Goal: Information Seeking & Learning: Learn about a topic

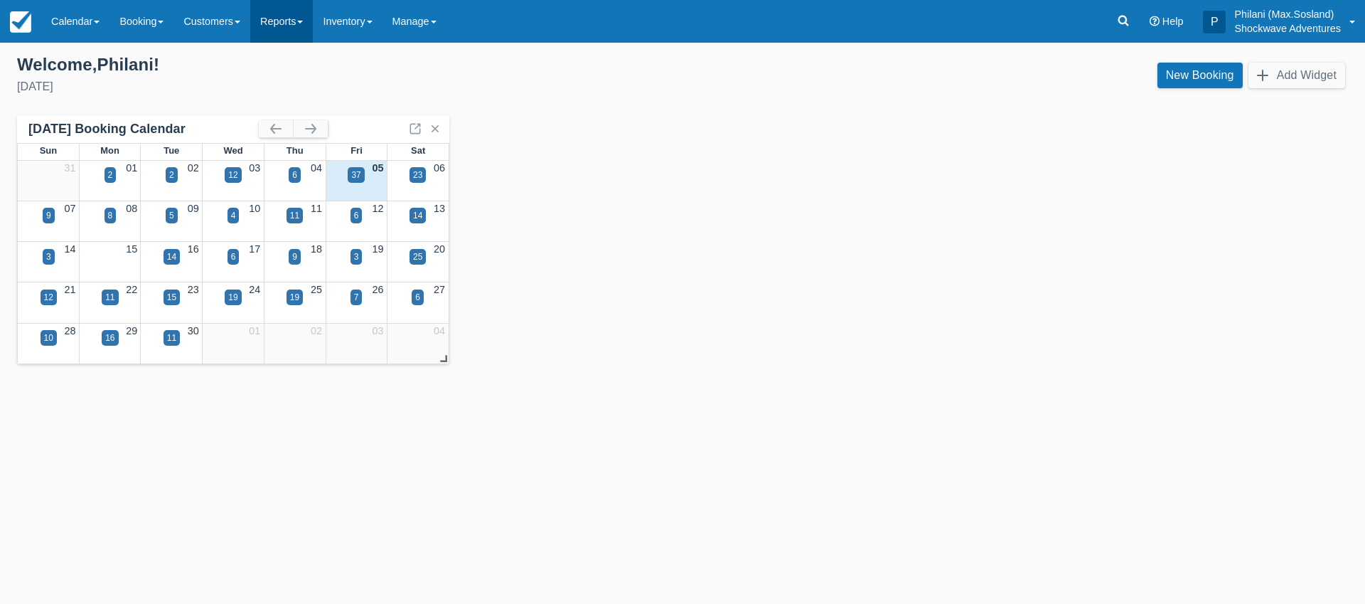
click at [267, 21] on link "Reports" at bounding box center [281, 21] width 63 height 43
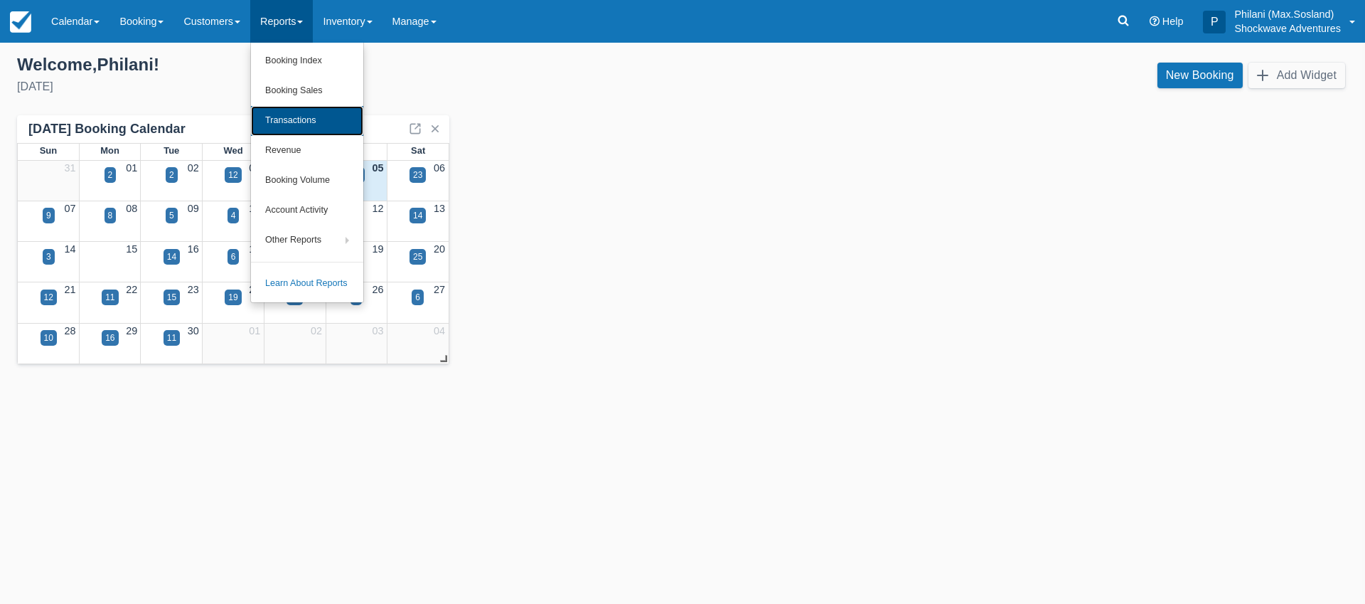
click at [324, 117] on link "Transactions" at bounding box center [307, 121] width 112 height 30
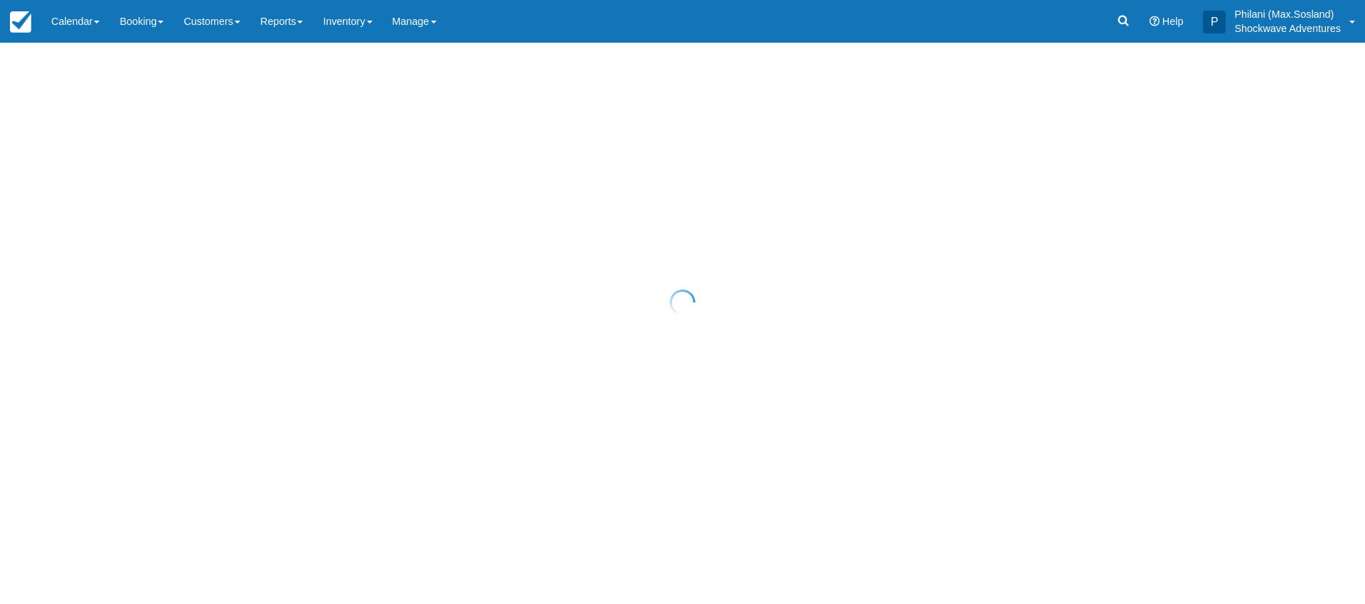
select select "10"
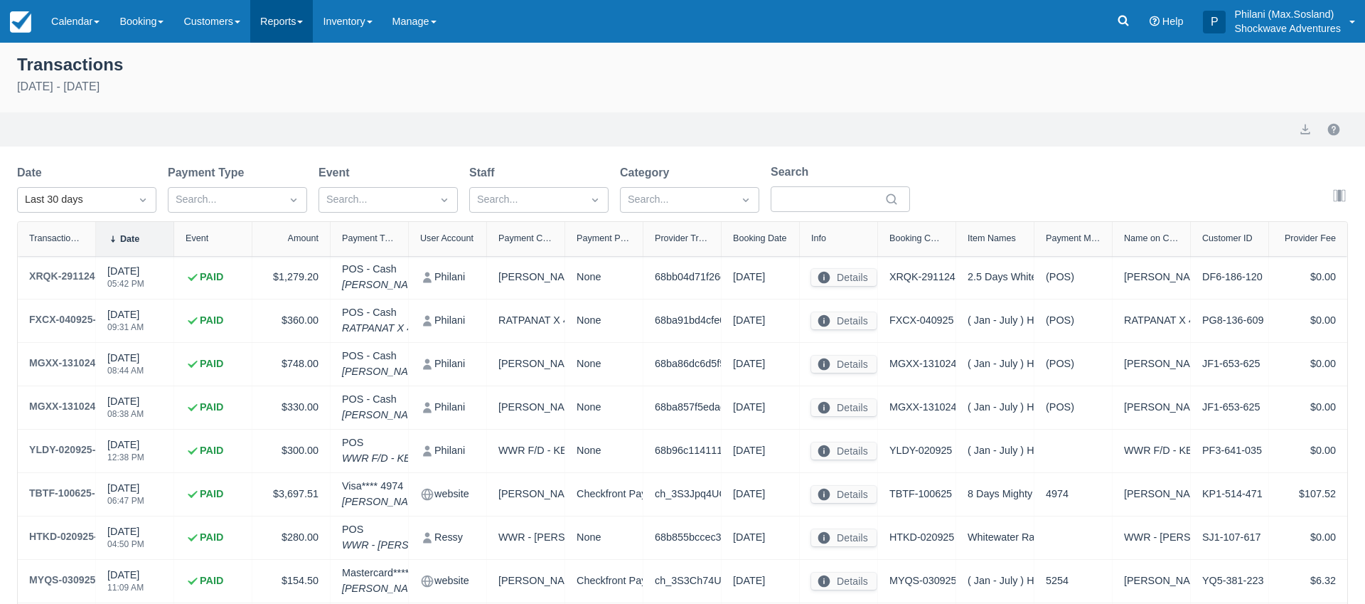
click at [292, 32] on link "Reports" at bounding box center [281, 21] width 63 height 43
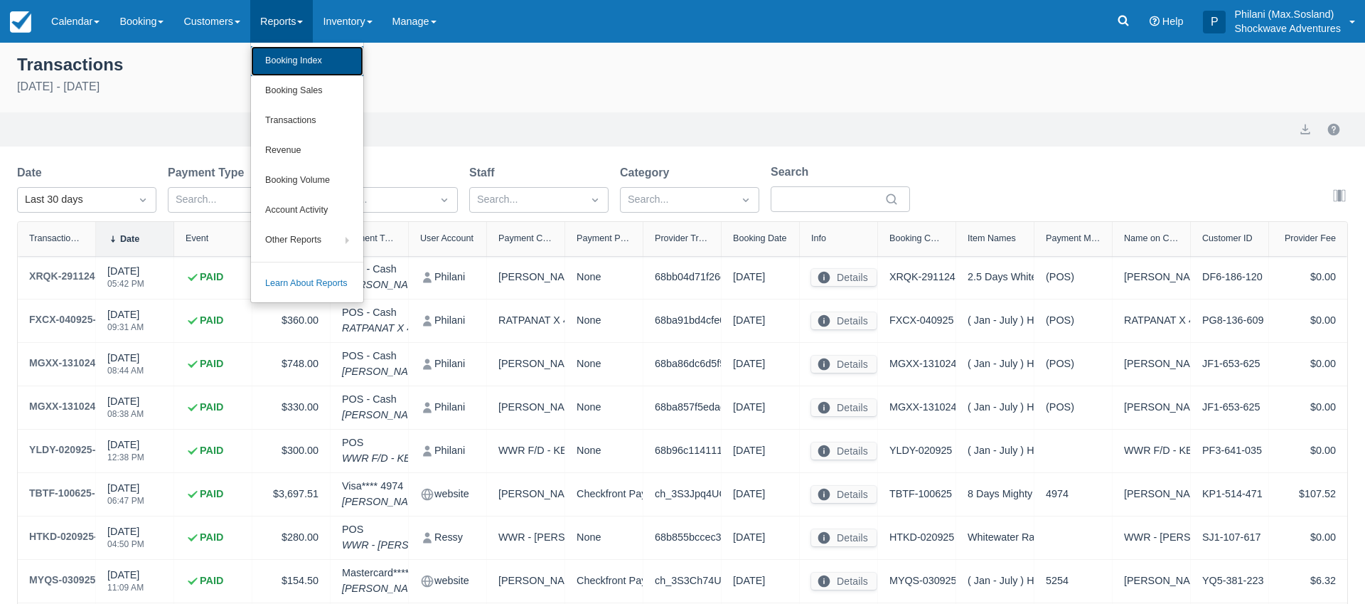
click at [338, 65] on link "Booking Index" at bounding box center [307, 61] width 112 height 30
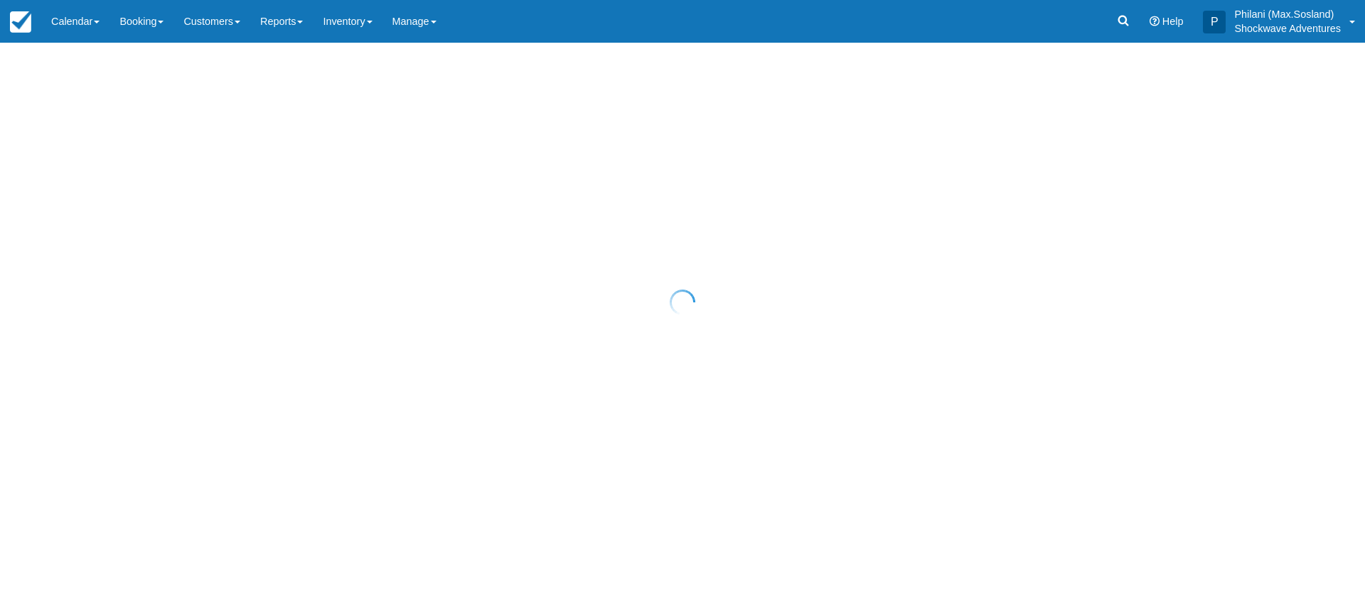
select select "25"
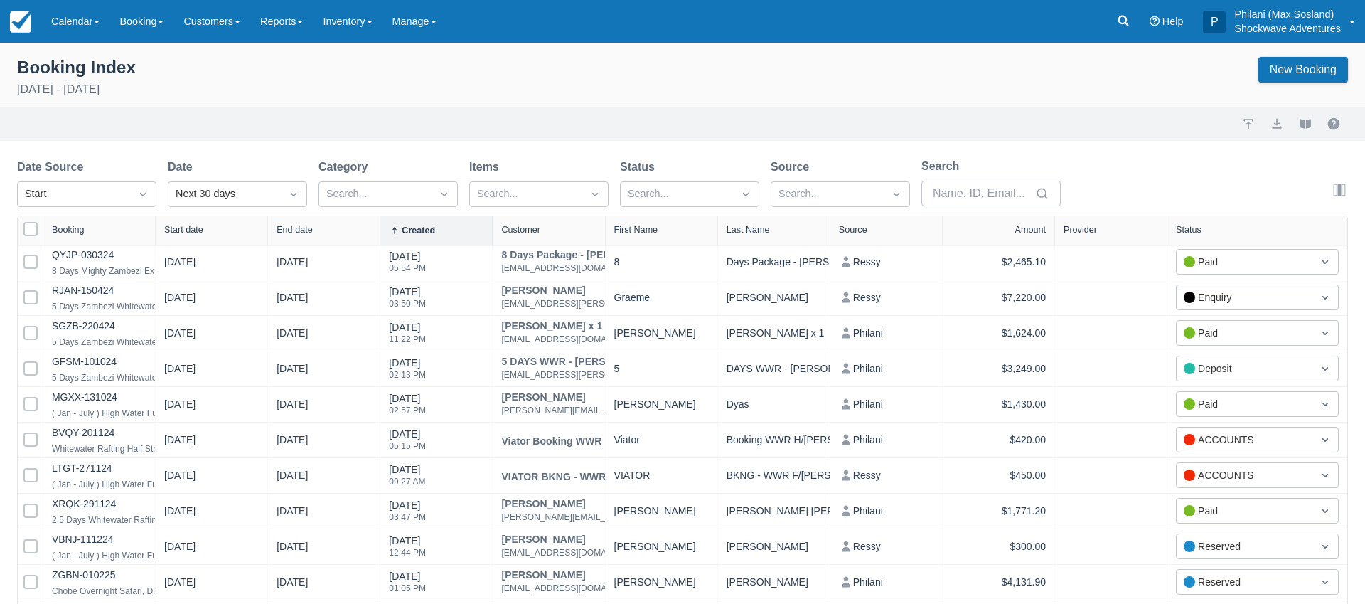
select select "25"
click at [292, 23] on link "Reports" at bounding box center [281, 21] width 63 height 43
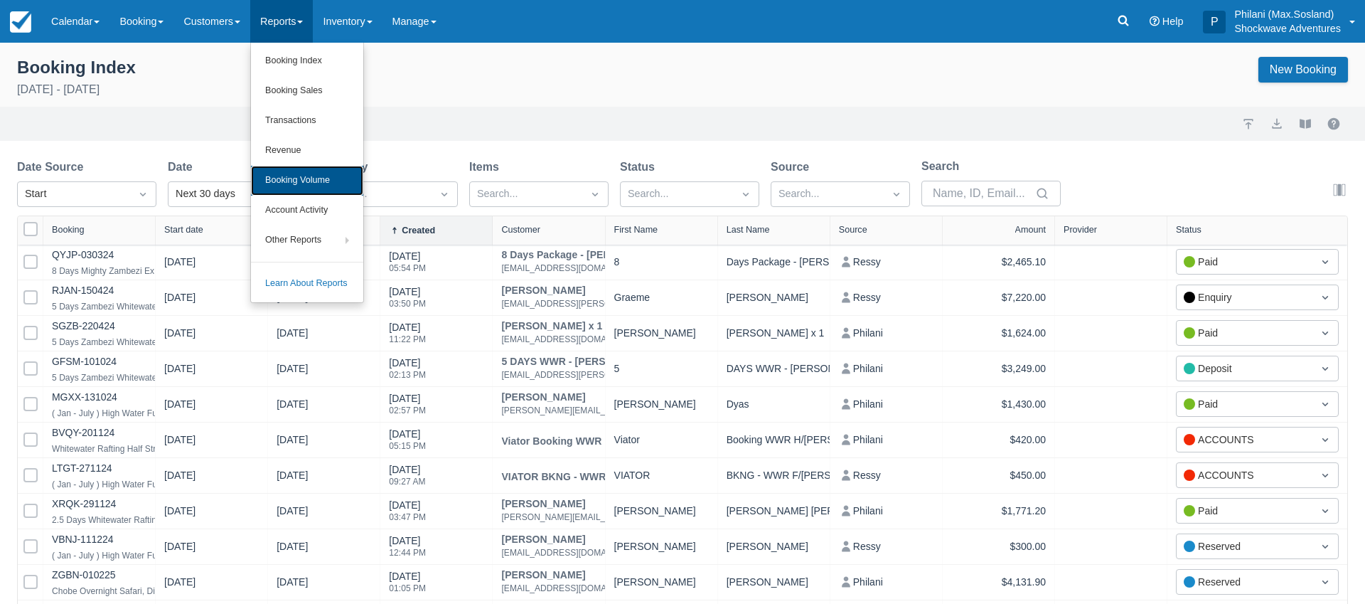
click at [332, 171] on link "Booking Volume" at bounding box center [307, 181] width 112 height 30
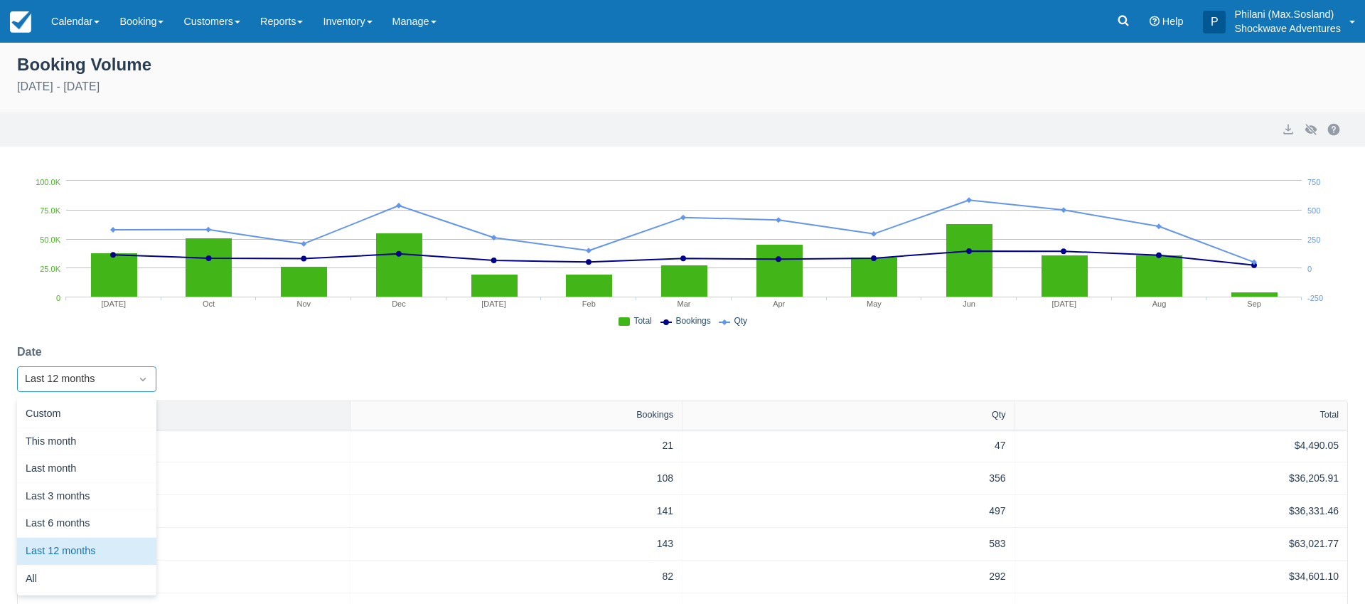
click at [87, 375] on div "Last 12 months" at bounding box center [74, 379] width 98 height 16
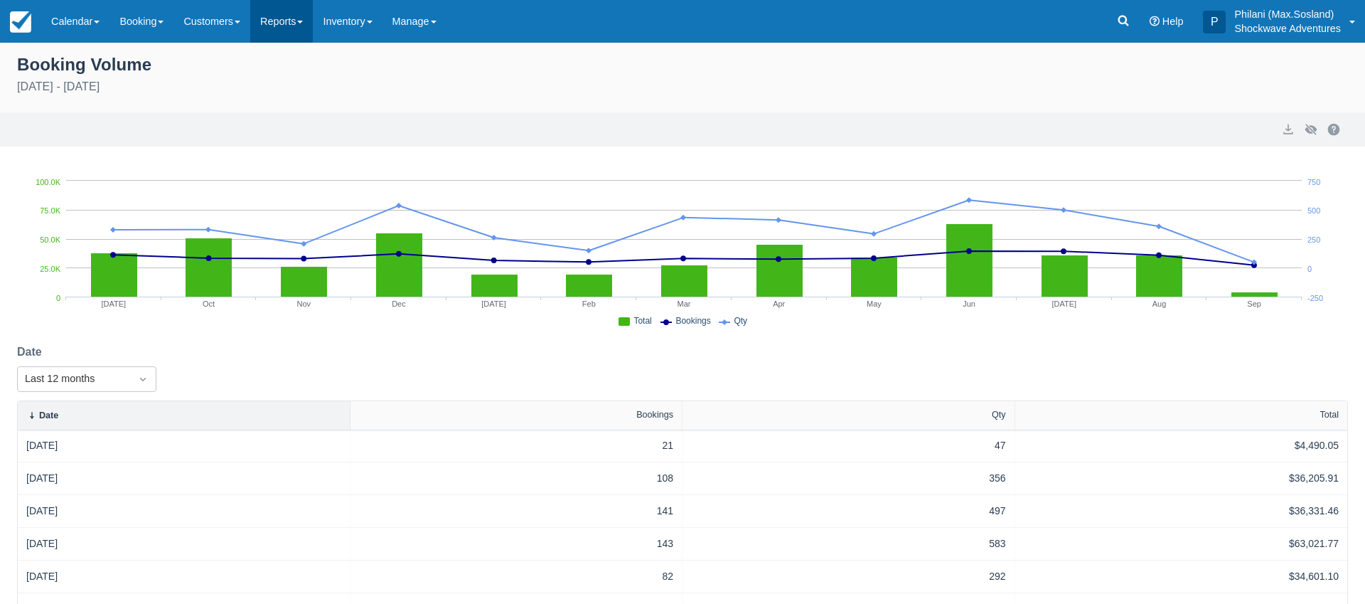
click at [303, 23] on span at bounding box center [300, 22] width 6 height 3
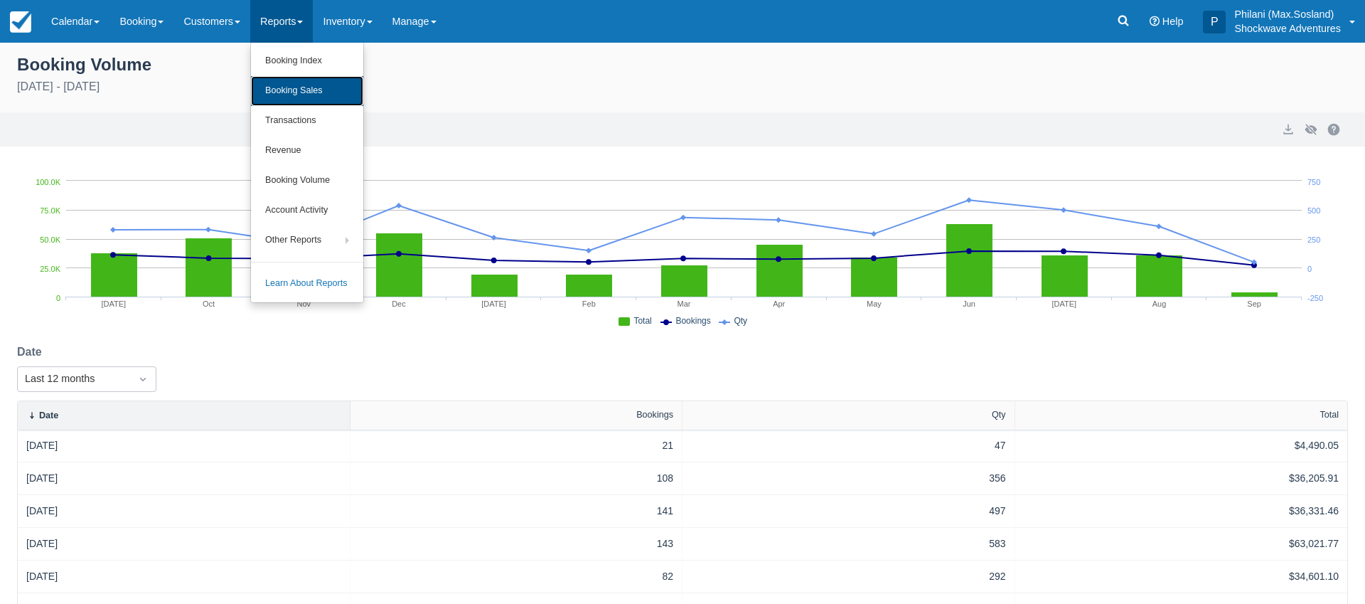
click at [331, 92] on link "Booking Sales" at bounding box center [307, 91] width 112 height 30
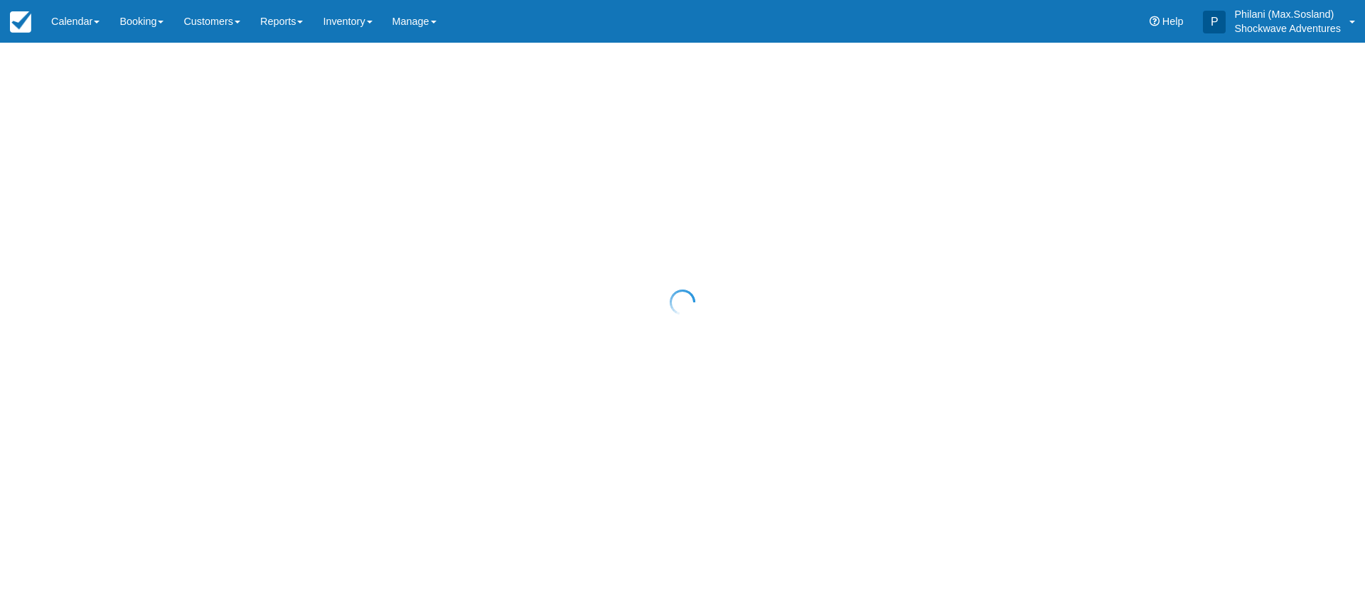
select select "20"
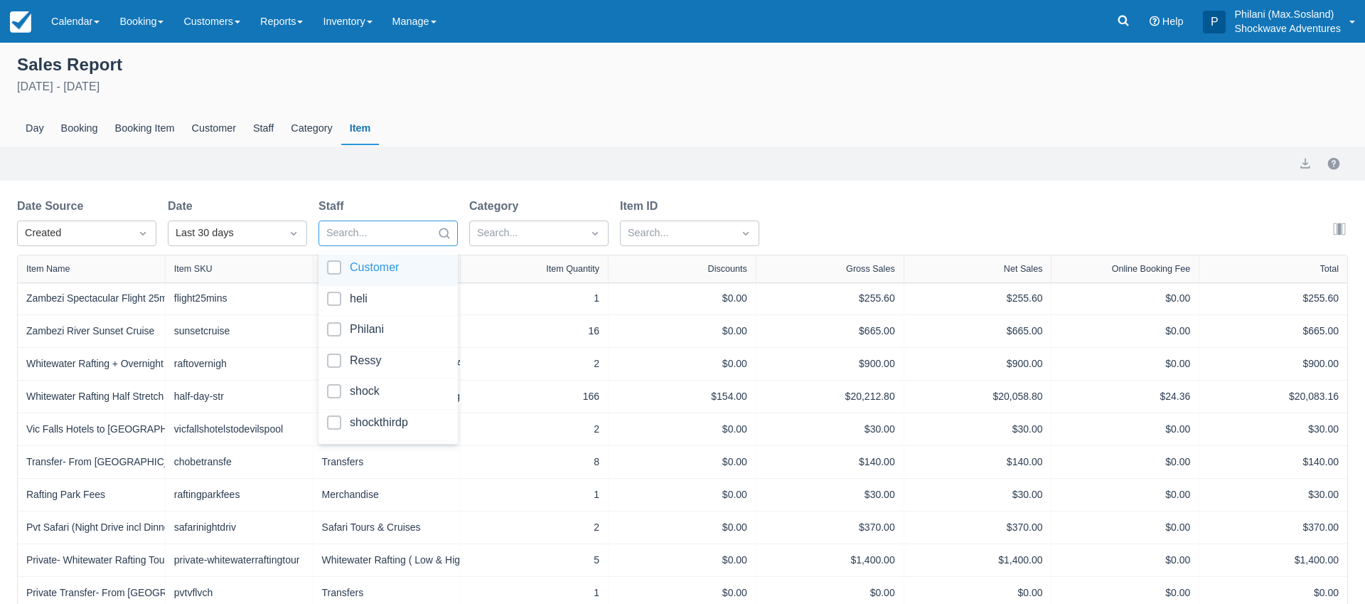
click at [410, 224] on div at bounding box center [375, 233] width 98 height 18
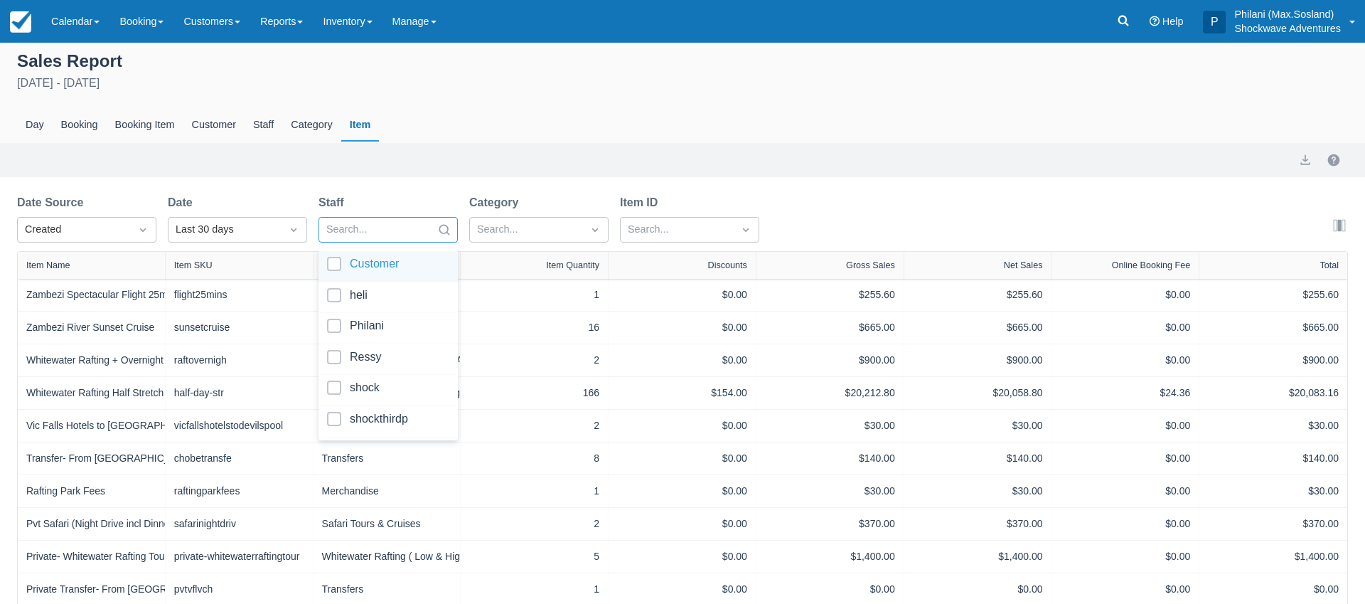
click at [431, 121] on div "Day Booking Booking Item Customer Staff Category Item" at bounding box center [682, 125] width 1331 height 33
click at [430, 215] on div "Staff Search..." at bounding box center [388, 218] width 139 height 48
click at [427, 223] on div "Search..." at bounding box center [375, 229] width 112 height 23
click at [397, 257] on div at bounding box center [388, 266] width 122 height 19
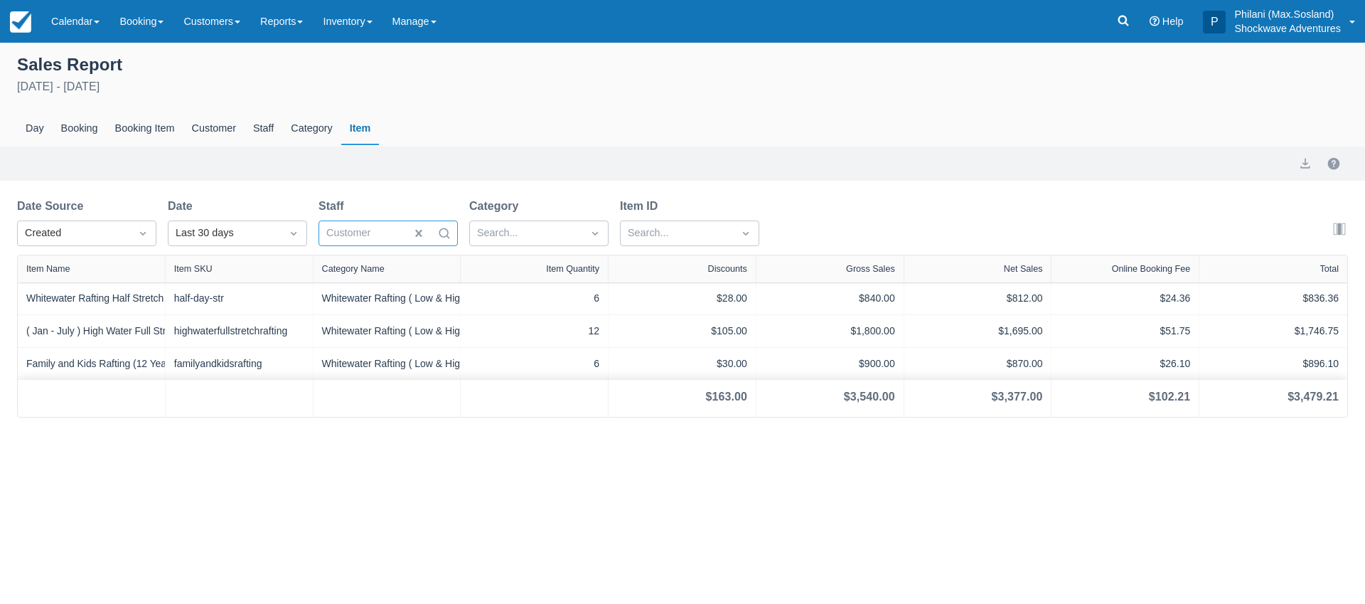
click at [388, 230] on div at bounding box center [362, 233] width 73 height 18
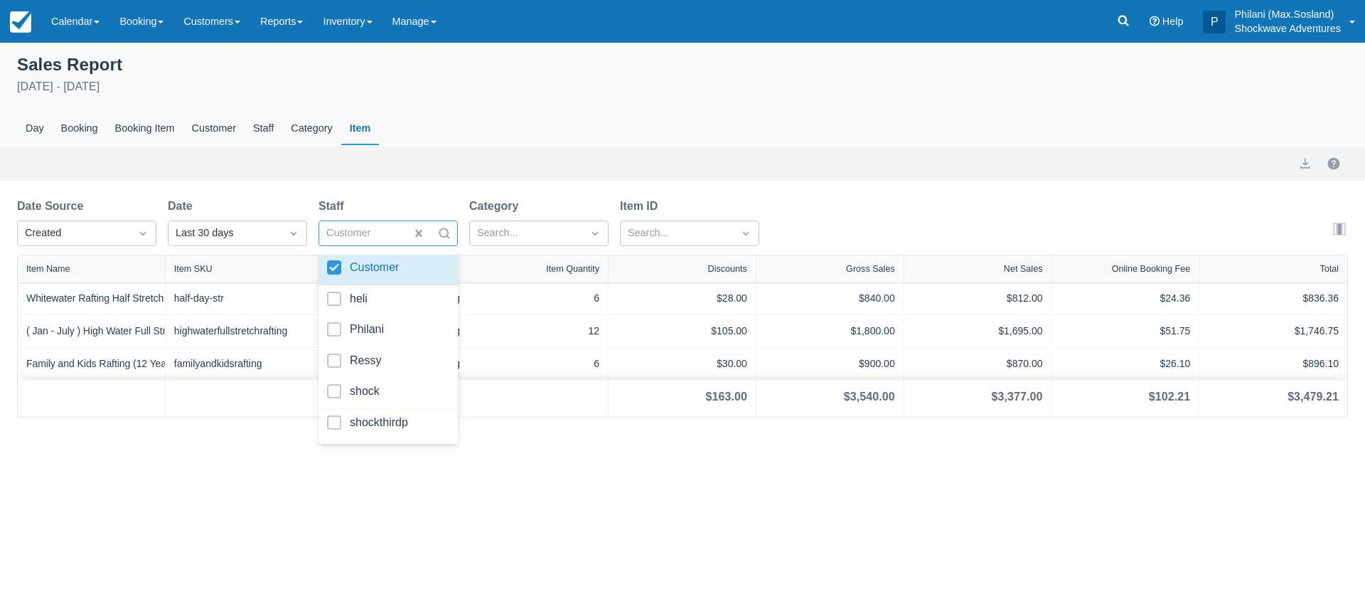
click at [388, 230] on div at bounding box center [362, 233] width 73 height 18
click at [390, 257] on div "Customer" at bounding box center [388, 270] width 139 height 31
select select "20"
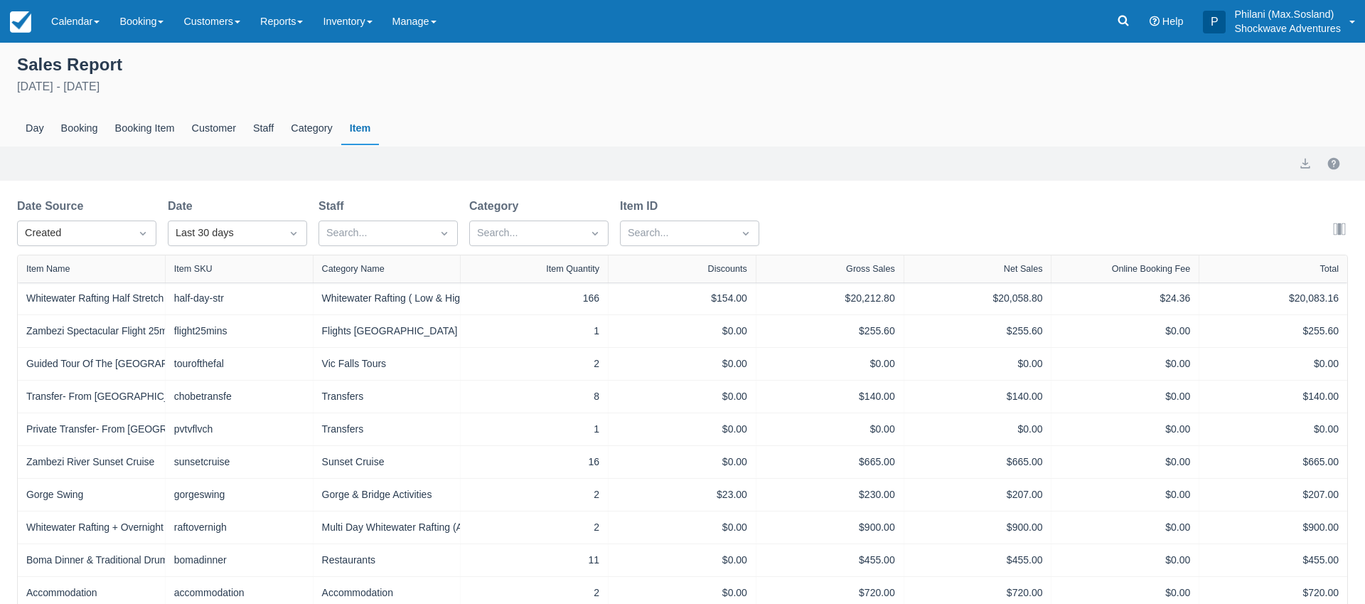
click at [508, 121] on div "Day Booking Booking Item Customer Staff Category Item" at bounding box center [682, 128] width 1331 height 33
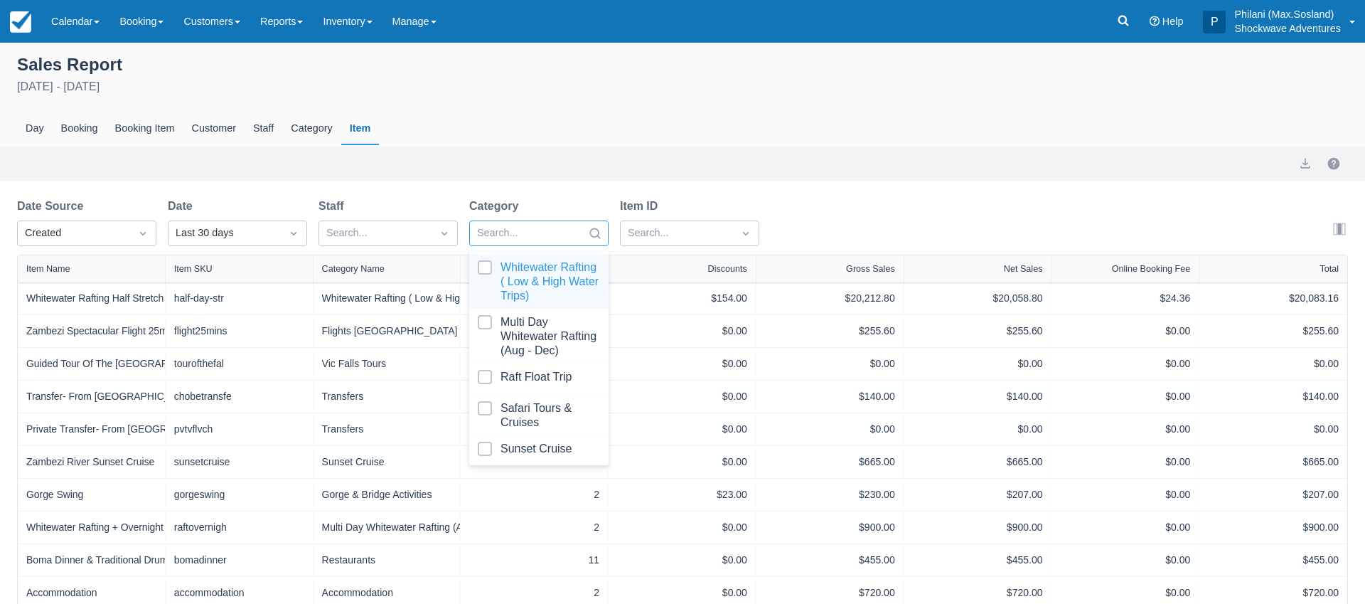
click at [570, 238] on div at bounding box center [526, 233] width 98 height 18
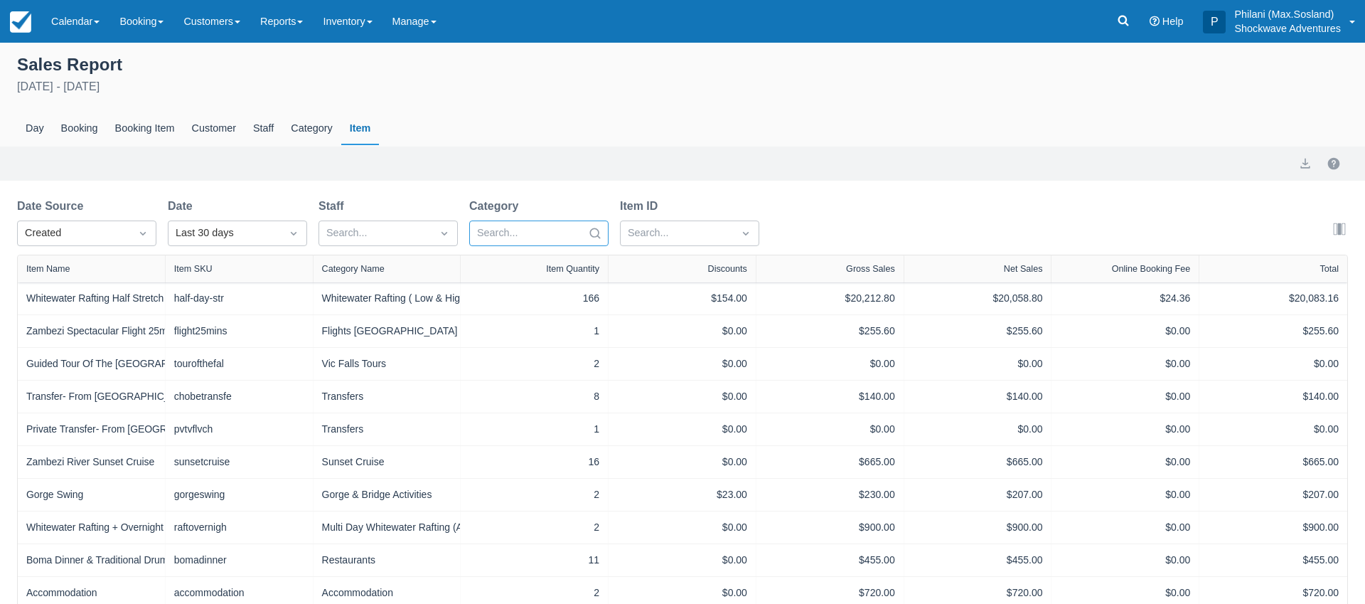
click at [570, 238] on div at bounding box center [526, 233] width 98 height 18
click at [630, 237] on input "text" at bounding box center [629, 233] width 3 height 16
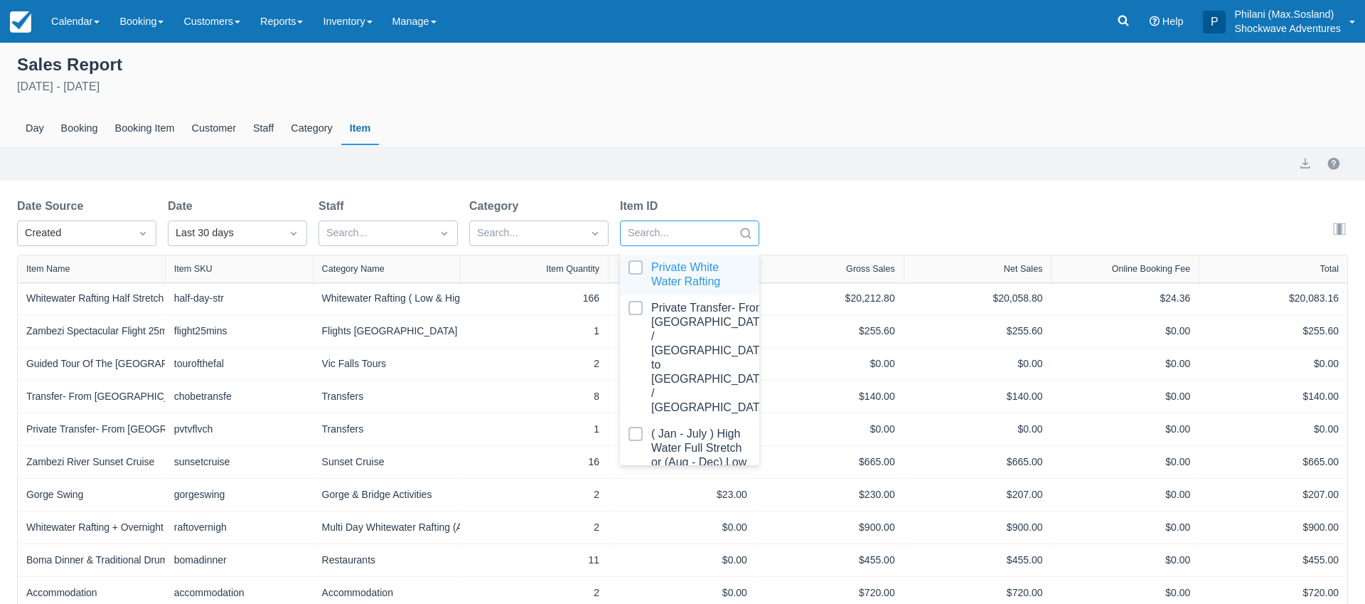
click at [630, 237] on input "text" at bounding box center [629, 233] width 3 height 16
click at [105, 133] on div "Booking" at bounding box center [80, 128] width 54 height 33
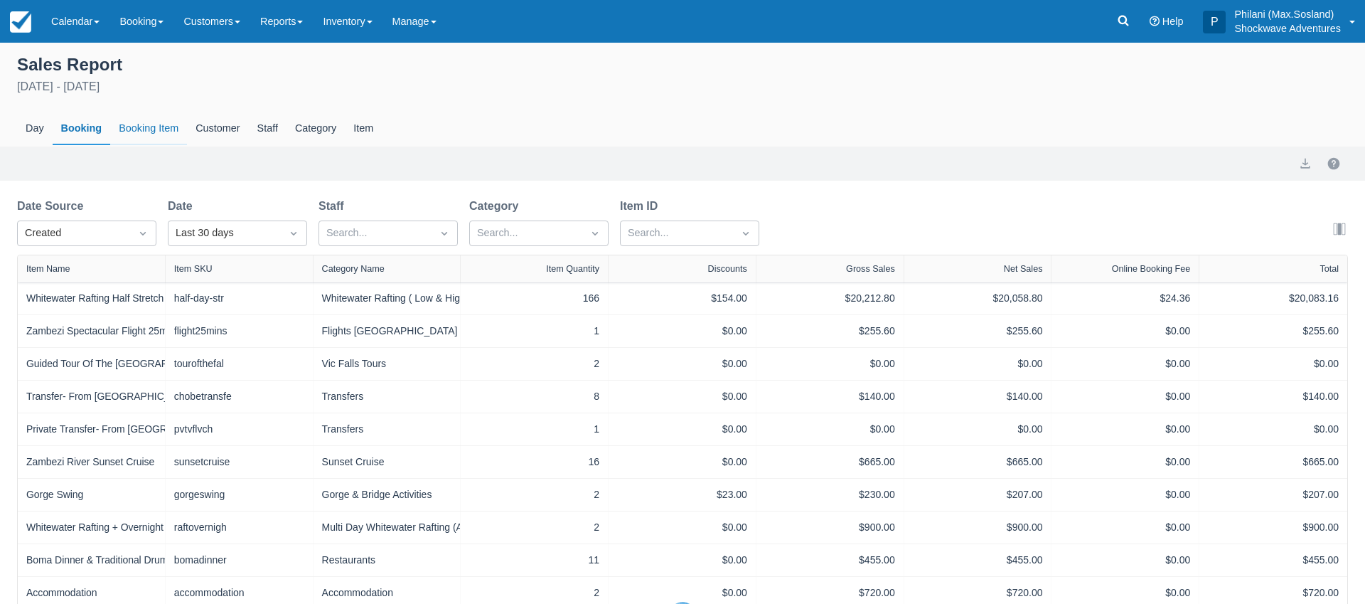
select select "20"
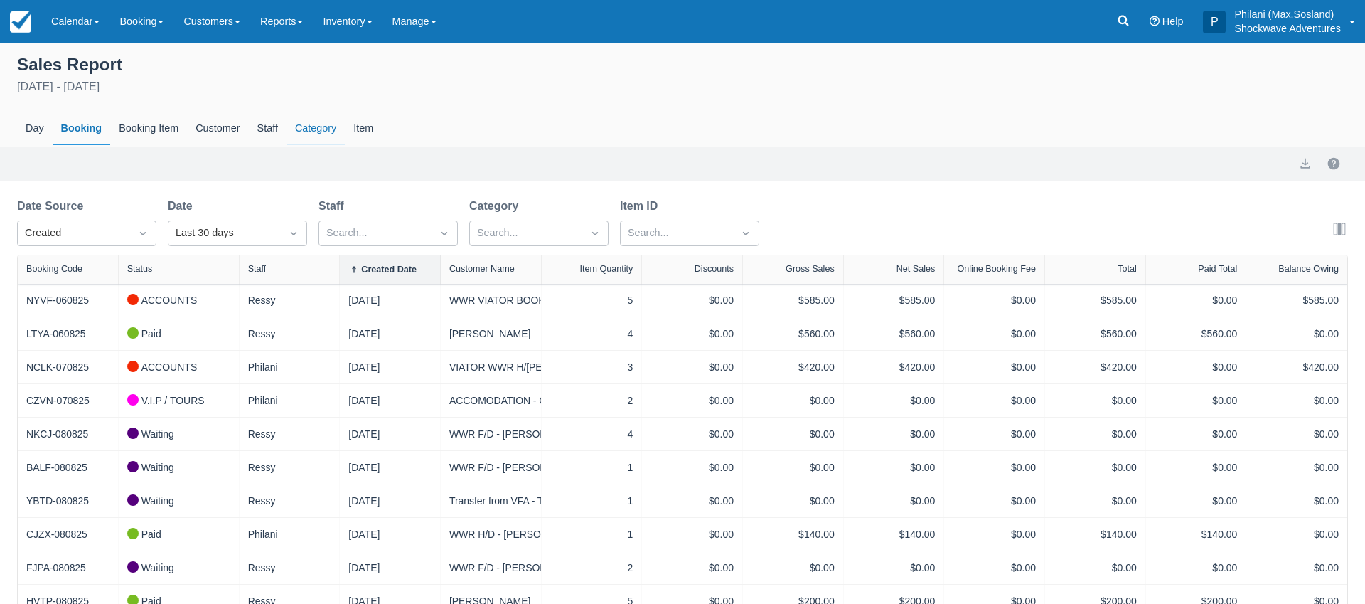
click at [317, 132] on div "Category" at bounding box center [316, 128] width 58 height 33
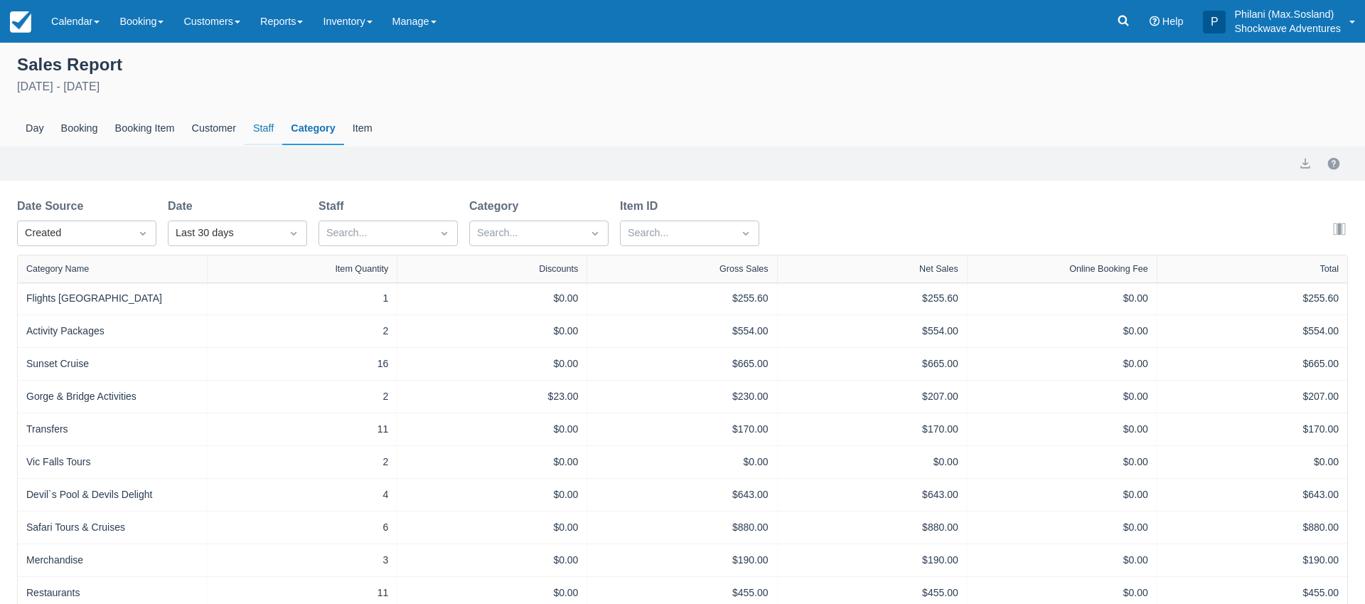
click at [282, 129] on div "Staff" at bounding box center [264, 128] width 38 height 33
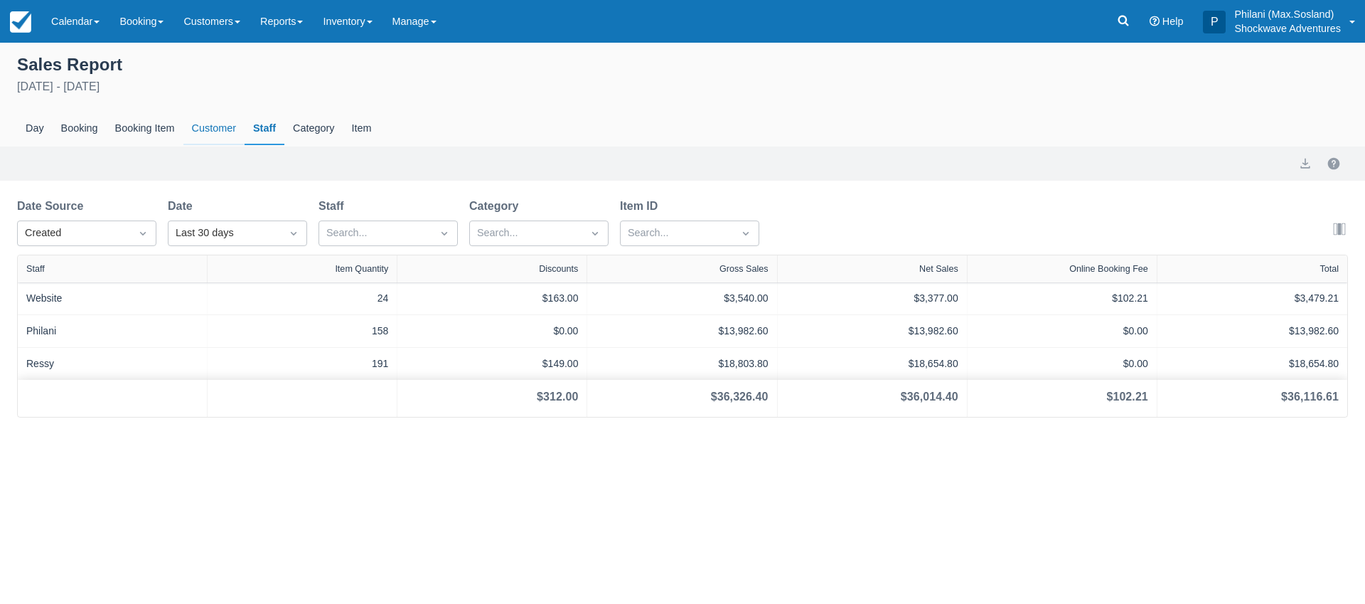
click at [225, 134] on div "Customer" at bounding box center [213, 128] width 61 height 33
select select "20"
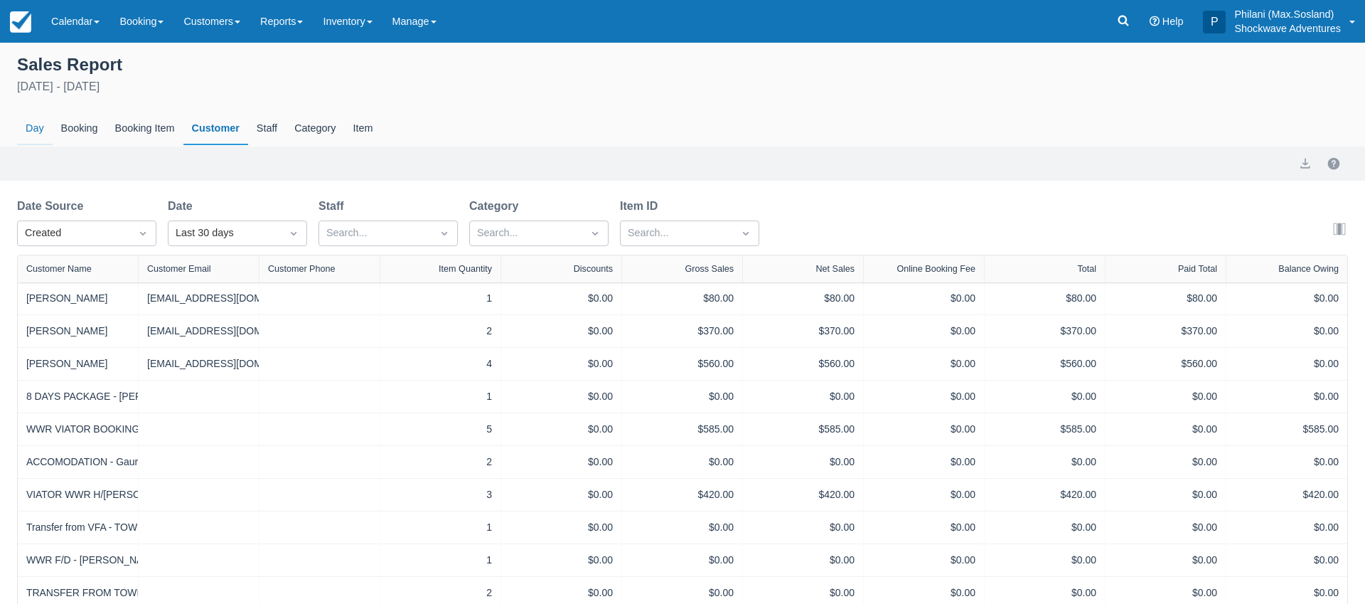
click at [31, 124] on div "Day" at bounding box center [35, 128] width 36 height 33
select select "20"
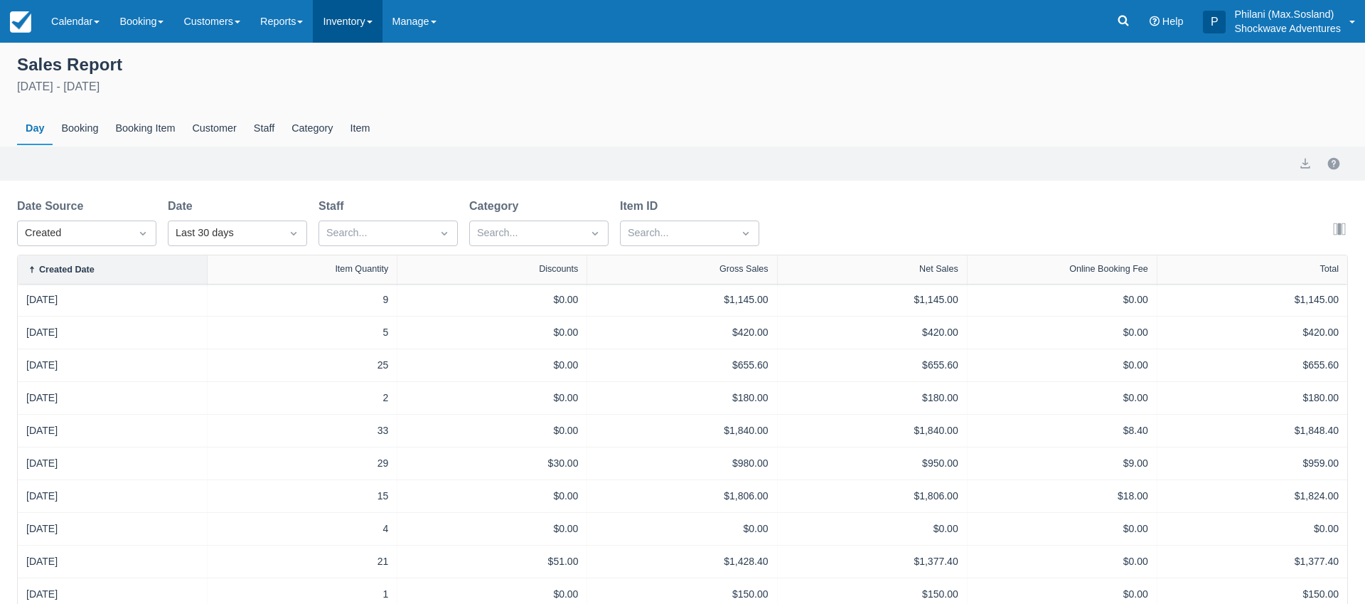
click at [373, 21] on span at bounding box center [370, 22] width 6 height 3
click at [313, 36] on link "Reports" at bounding box center [281, 21] width 63 height 43
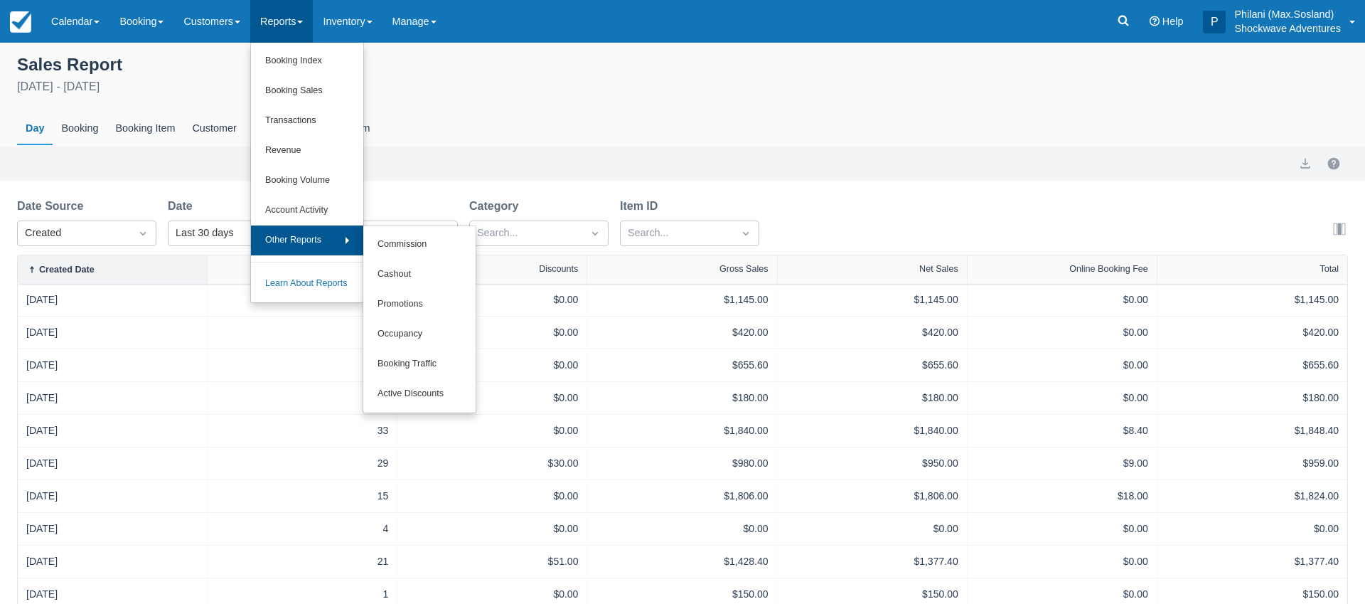
click at [330, 232] on link "Other Reports" at bounding box center [307, 240] width 112 height 30
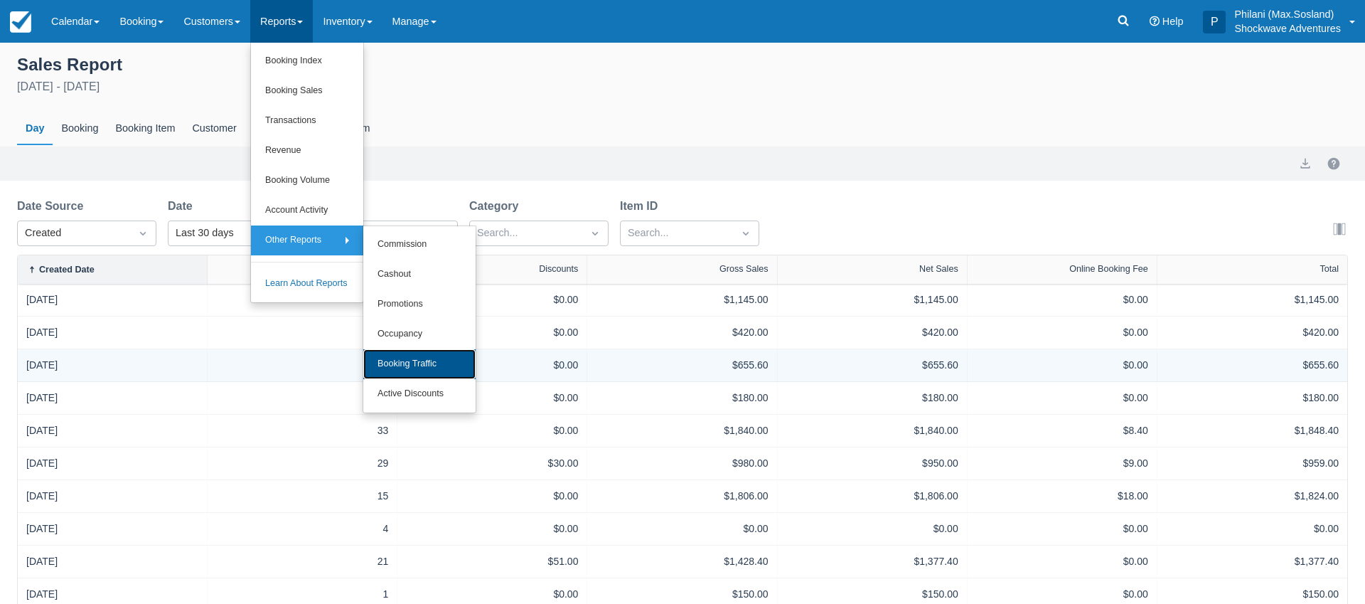
click at [448, 366] on link "Booking Traffic" at bounding box center [419, 364] width 112 height 30
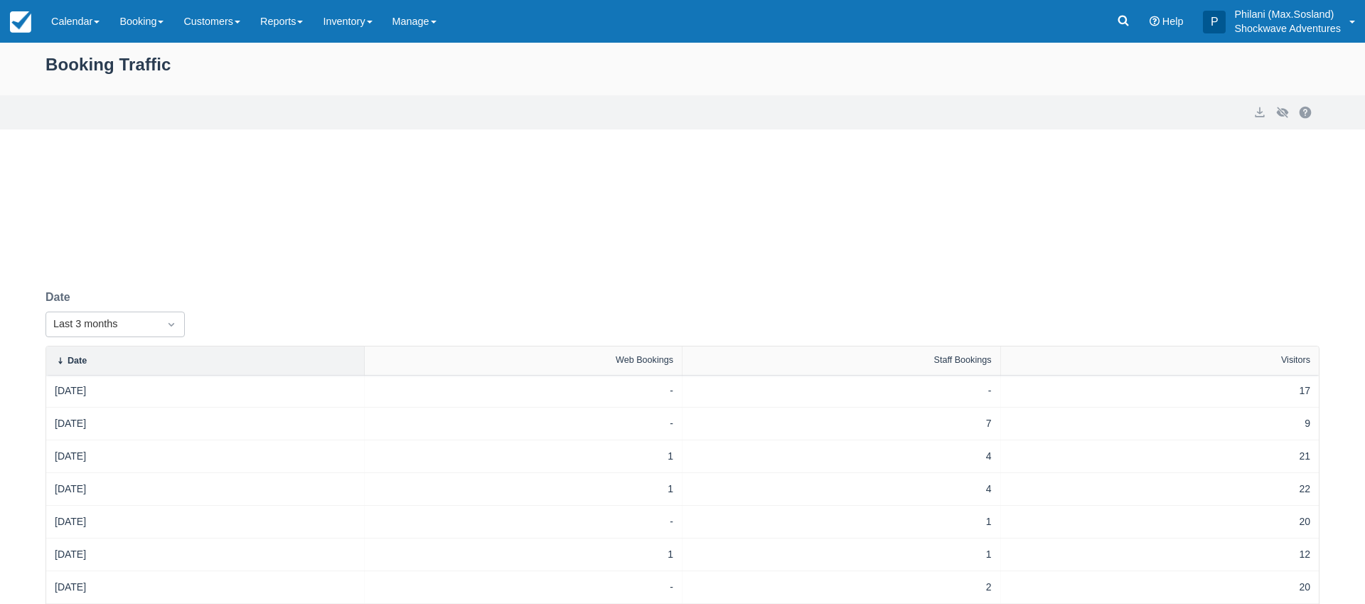
select select "20"
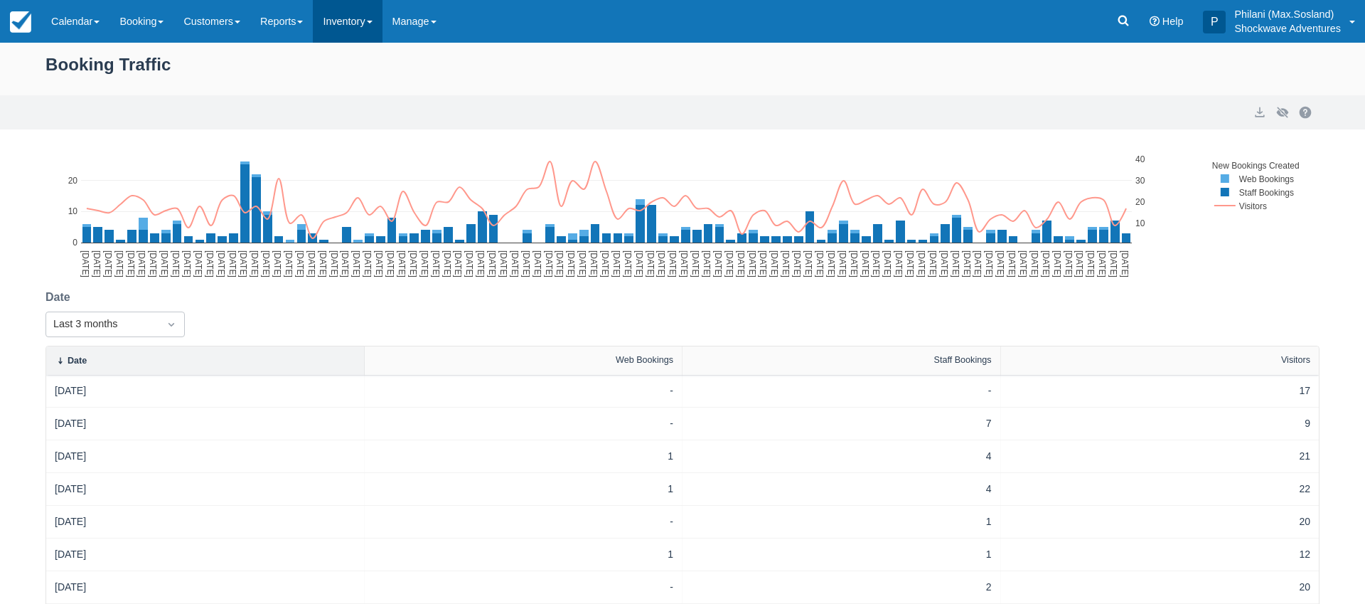
click at [382, 36] on link "Inventory" at bounding box center [347, 21] width 69 height 43
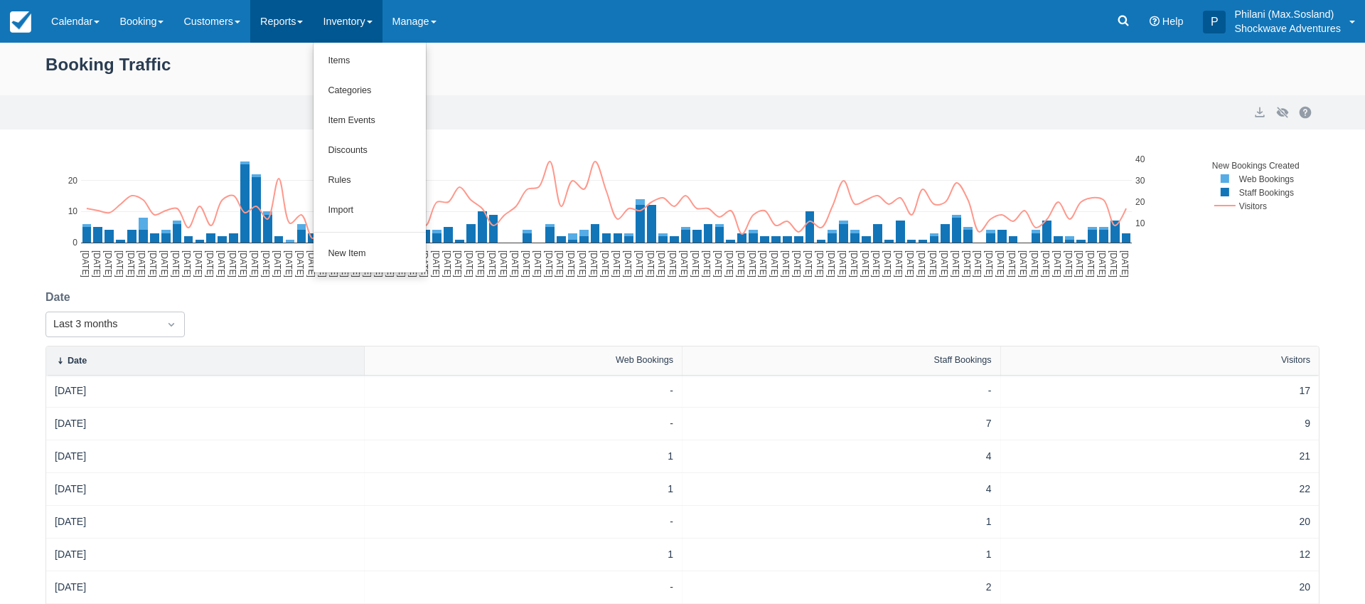
click at [312, 33] on link "Reports" at bounding box center [281, 21] width 63 height 43
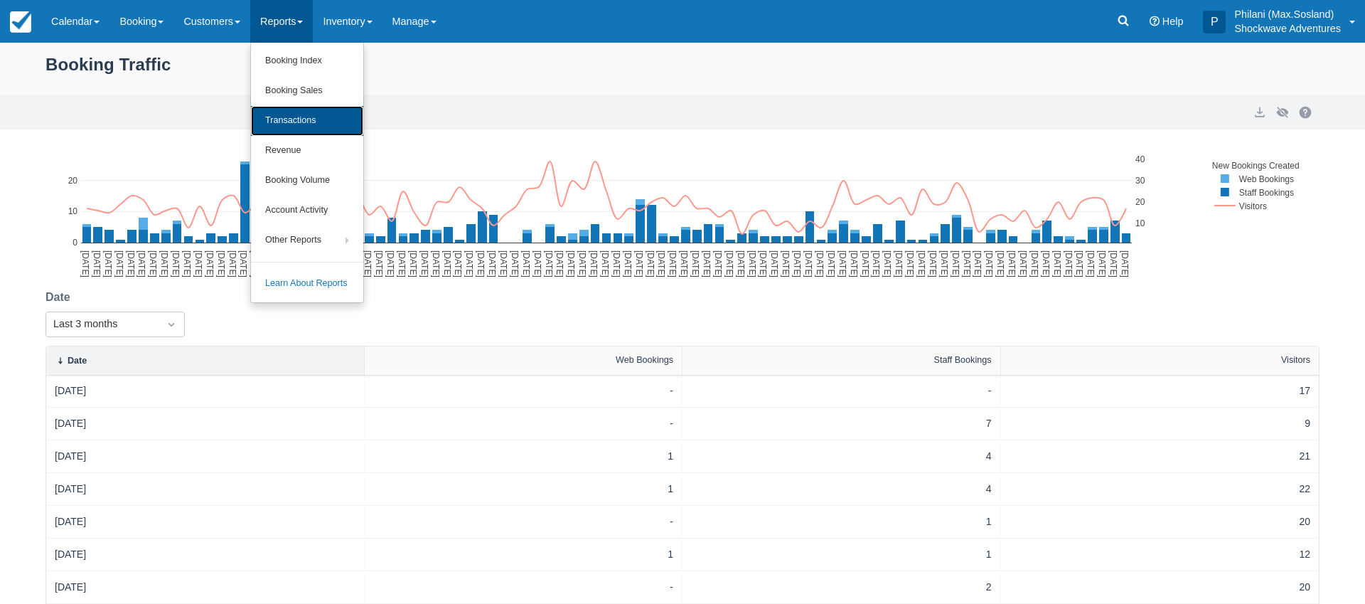
click at [324, 112] on link "Transactions" at bounding box center [307, 121] width 112 height 30
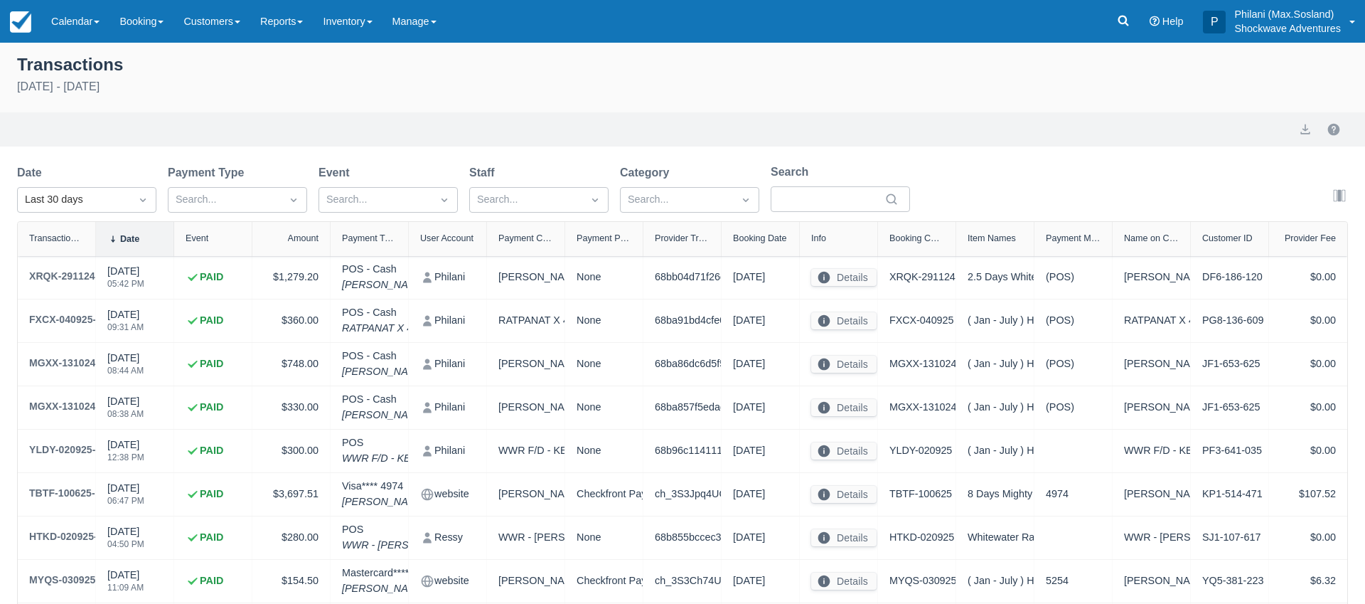
select select "10"
click at [301, 225] on div "Amount" at bounding box center [291, 239] width 78 height 34
select select "10"
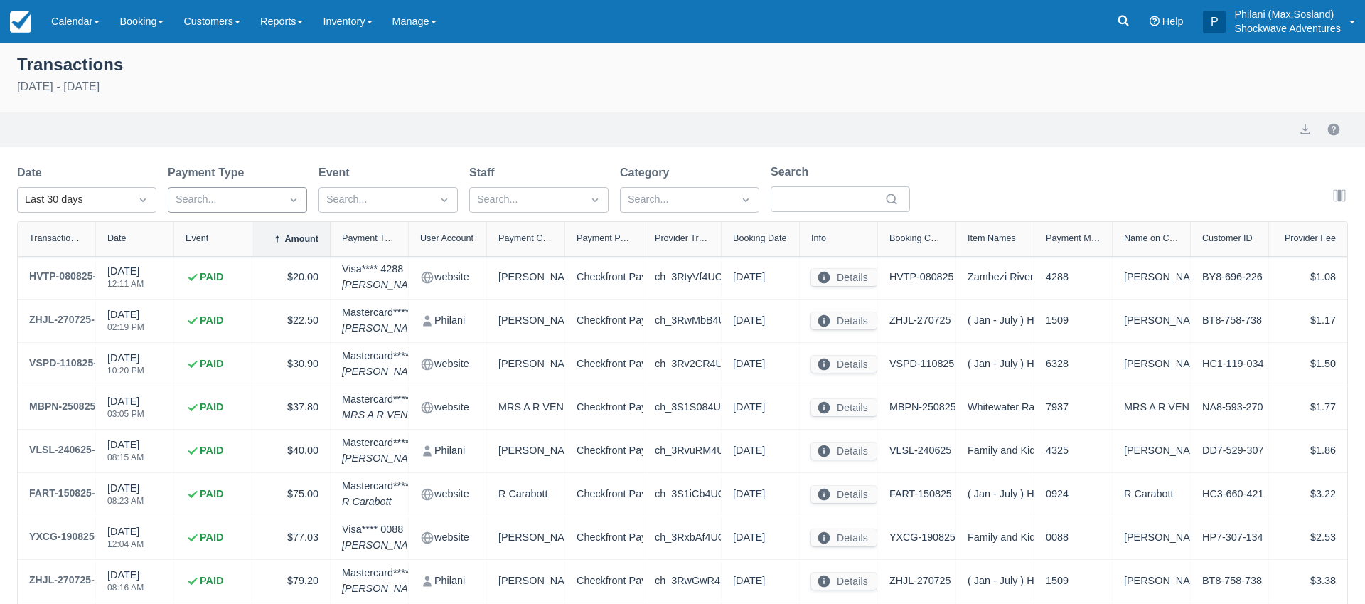
click at [303, 210] on div at bounding box center [294, 199] width 26 height 23
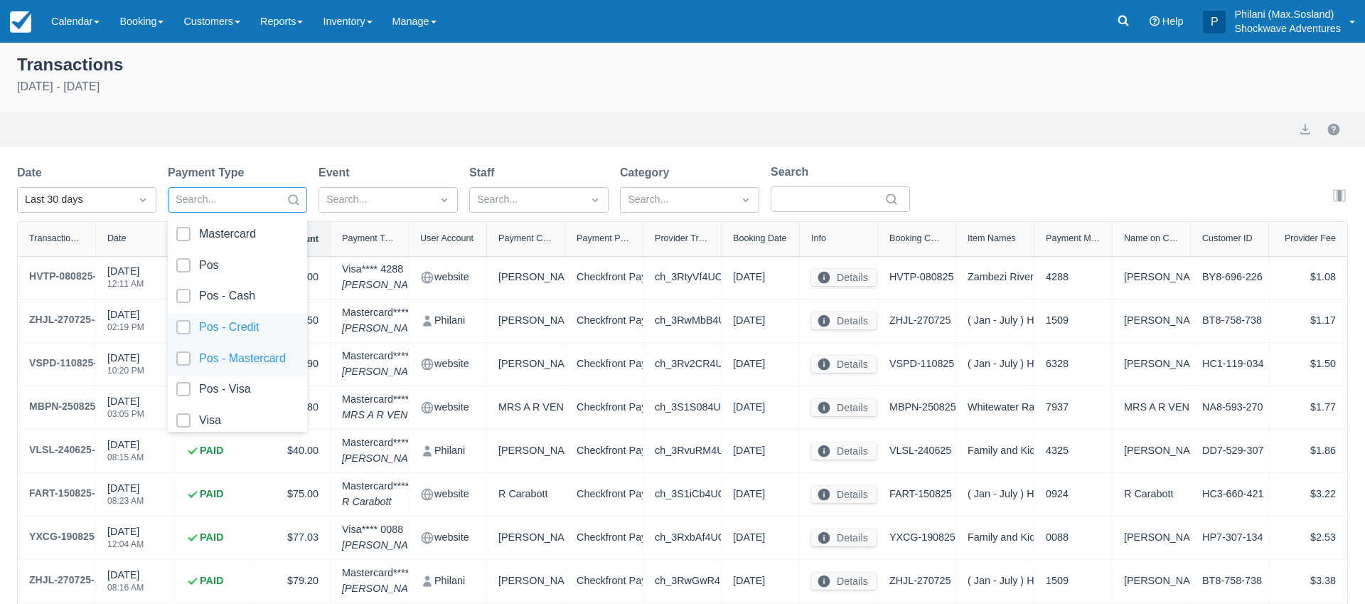
scroll to position [216, 0]
click at [241, 297] on div at bounding box center [237, 298] width 122 height 19
select select "10"
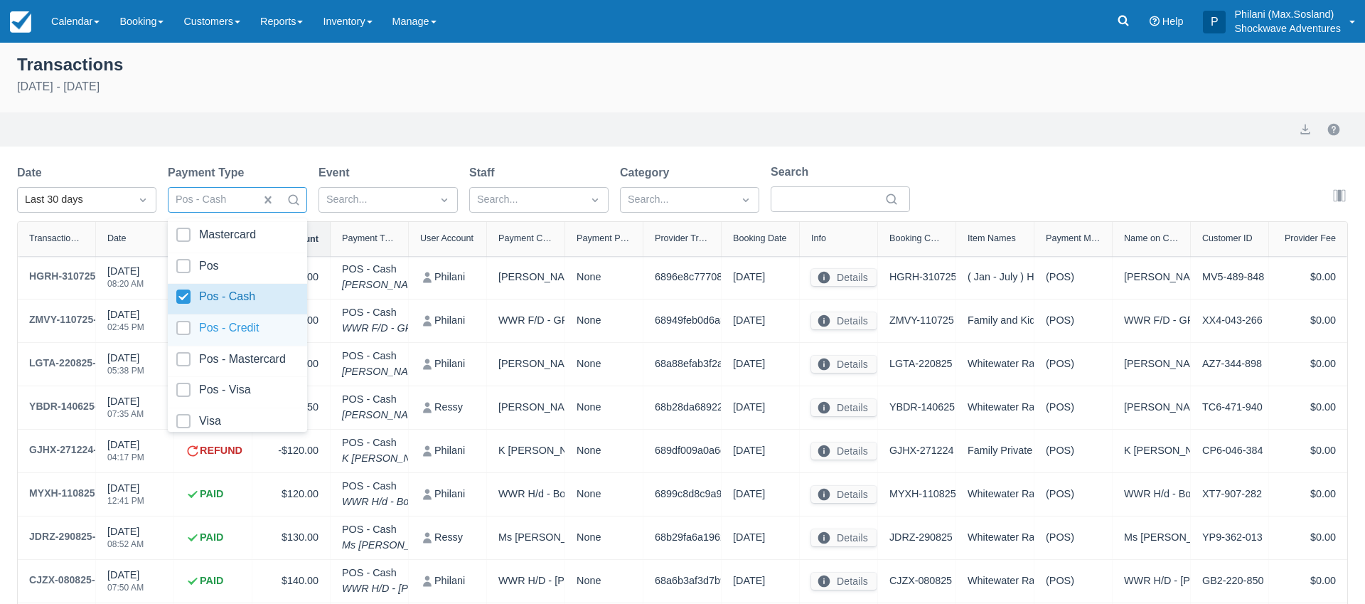
click at [237, 315] on div "Pos - Credit" at bounding box center [237, 330] width 139 height 31
select select "10"
click at [240, 353] on div at bounding box center [237, 361] width 122 height 19
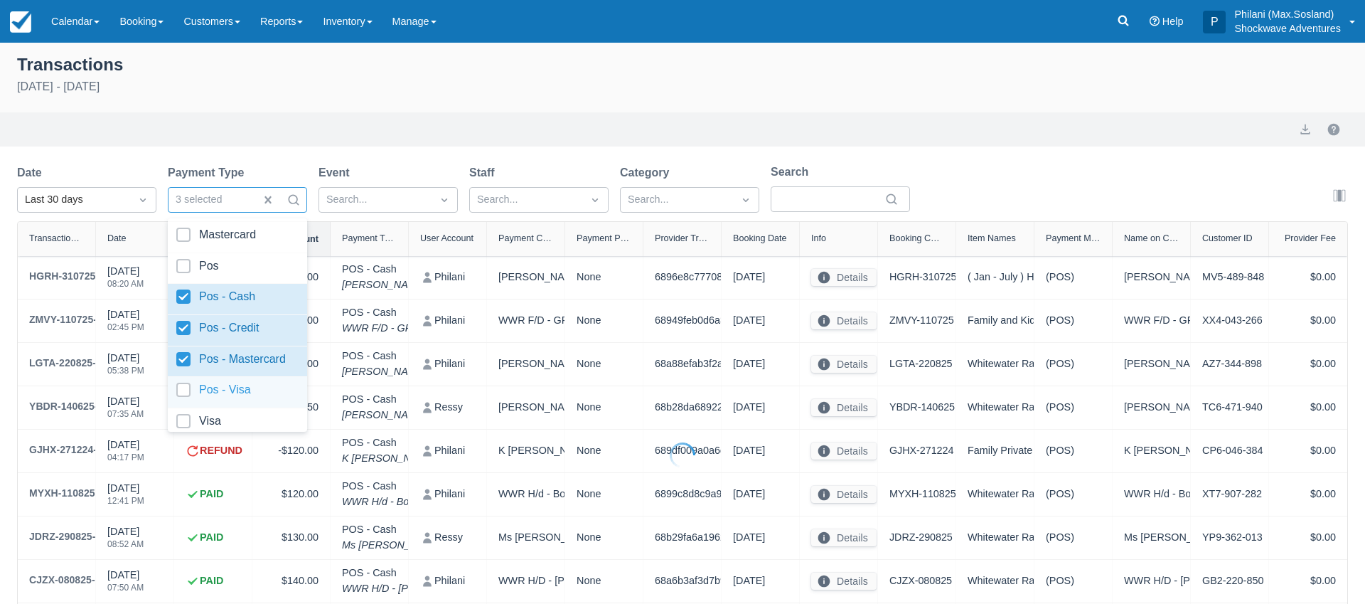
select select "10"
click at [237, 377] on div "Pos - Visa" at bounding box center [237, 392] width 139 height 31
select select "10"
click at [222, 259] on div at bounding box center [237, 268] width 122 height 19
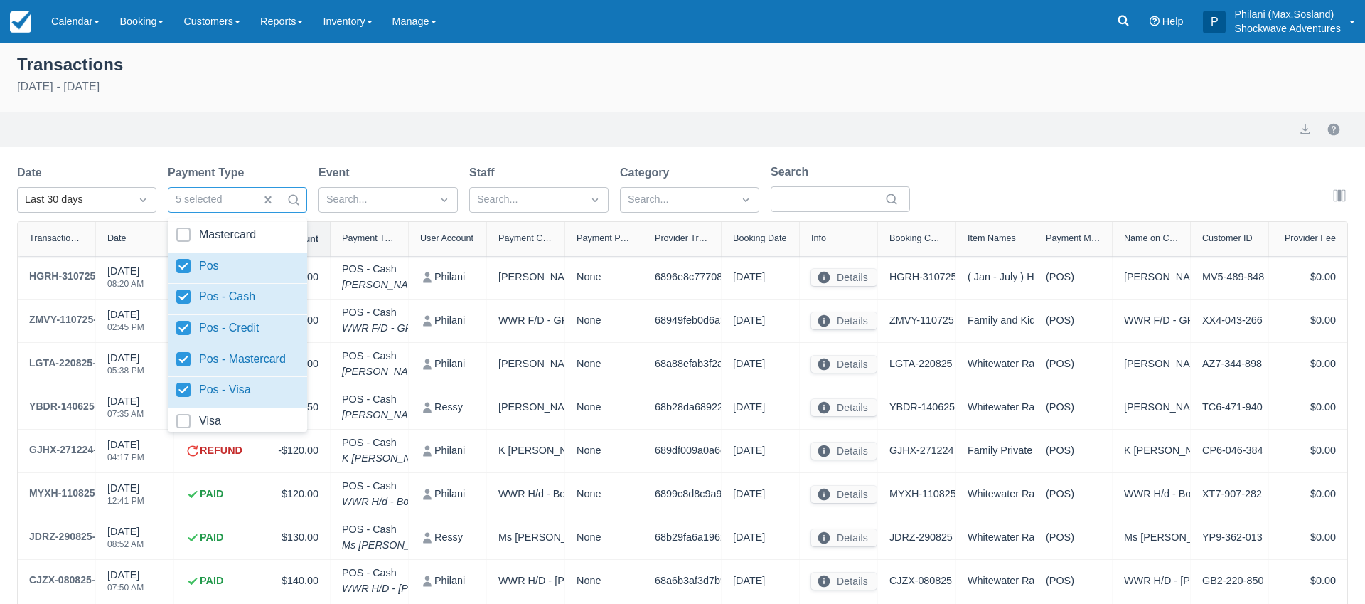
select select "10"
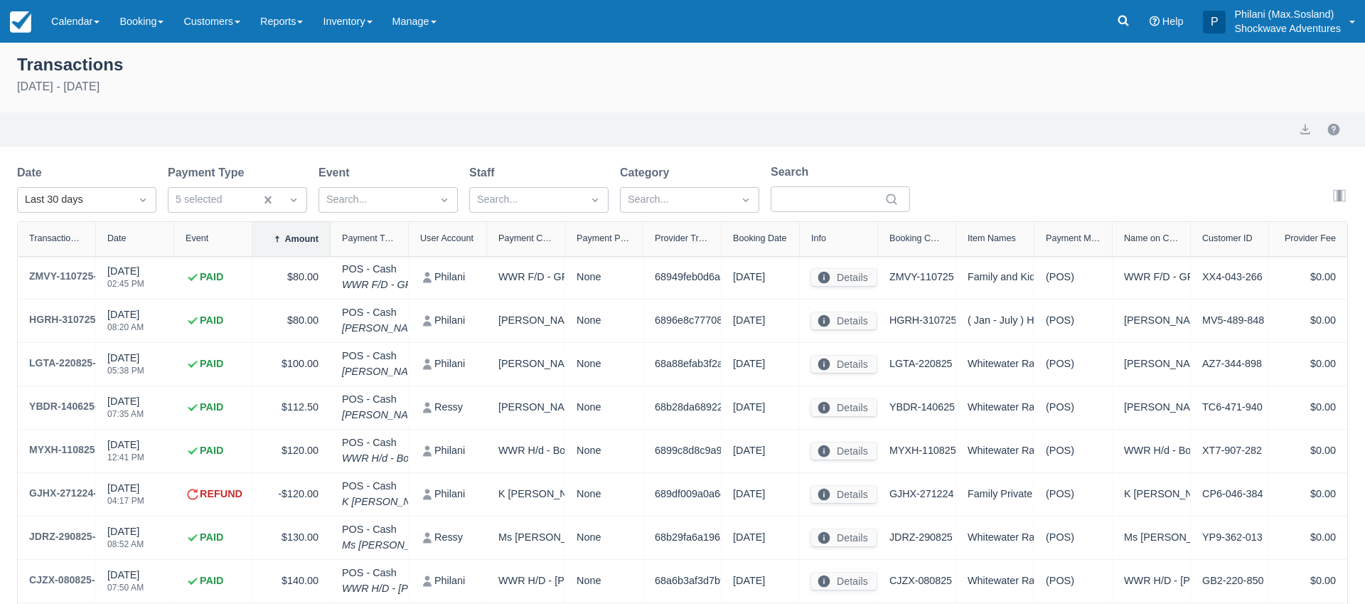
click at [380, 125] on div "Export" at bounding box center [682, 129] width 1331 height 17
click at [162, 246] on div at bounding box center [174, 239] width 26 height 34
click at [147, 243] on div "Date" at bounding box center [134, 238] width 55 height 10
select select "10"
click at [155, 248] on div "Date" at bounding box center [135, 239] width 78 height 34
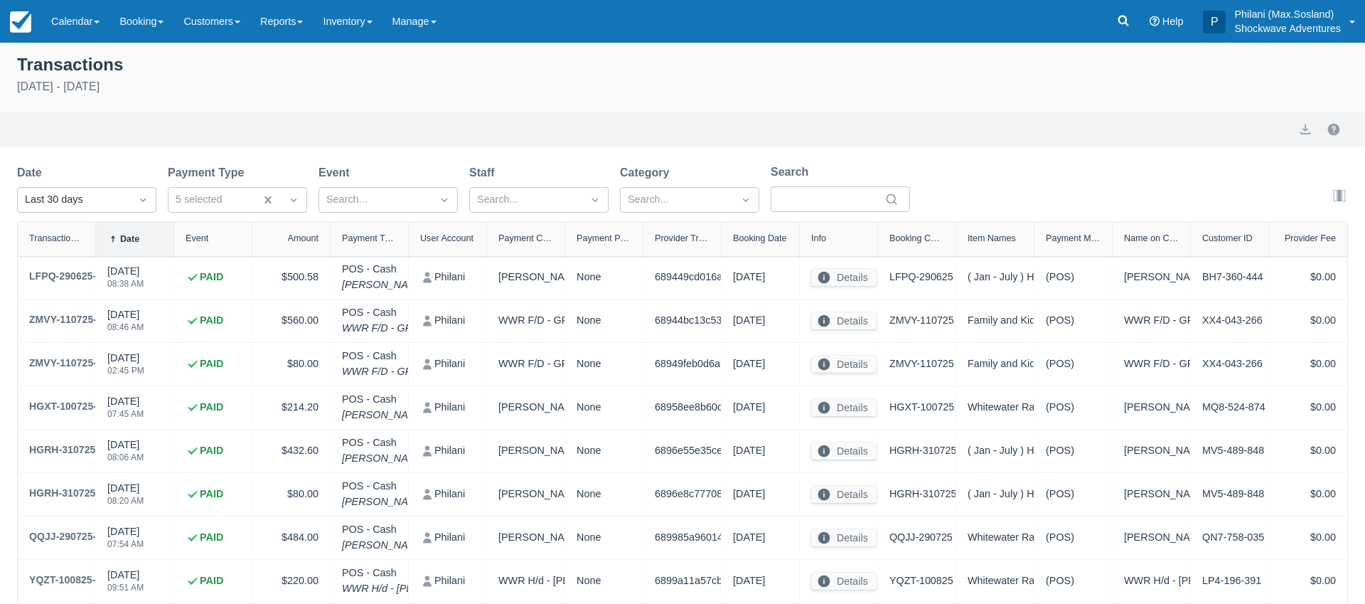
select select "10"
